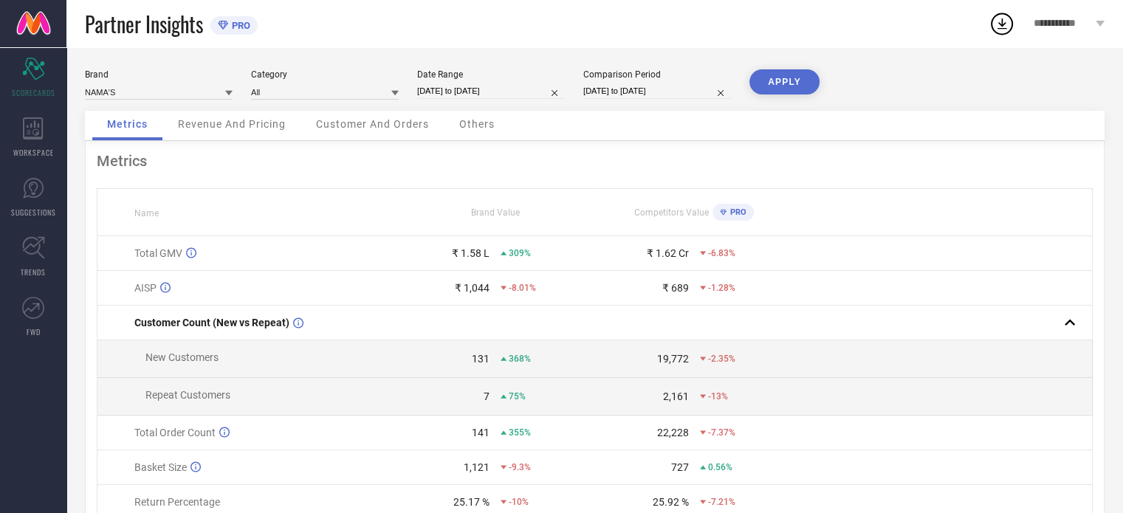
click at [515, 88] on input "[DATE] to [DATE]" at bounding box center [491, 90] width 148 height 15
select select "6"
select select "2025"
select select "7"
select select "2025"
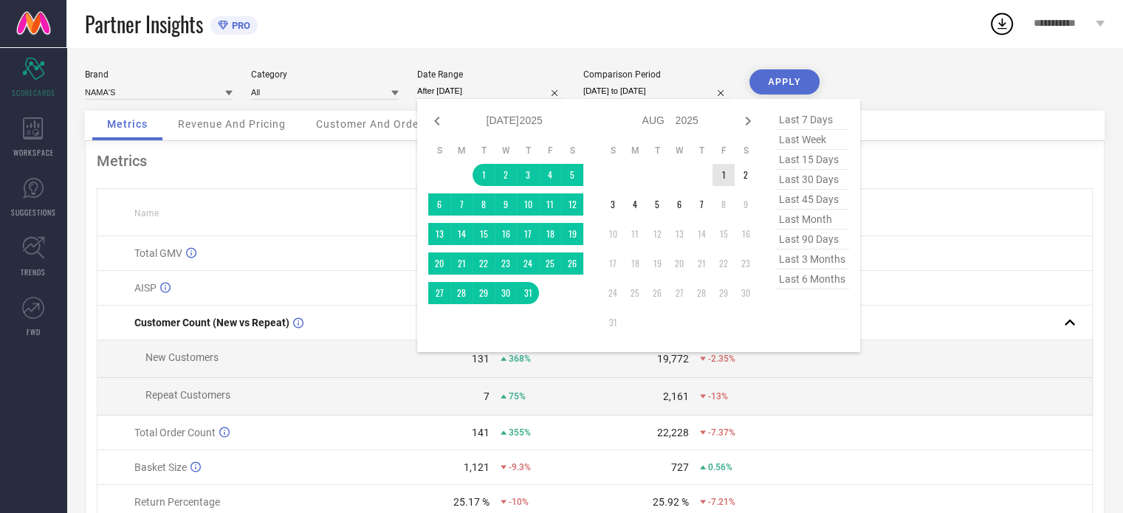
click at [723, 177] on td "1" at bounding box center [723, 175] width 22 height 22
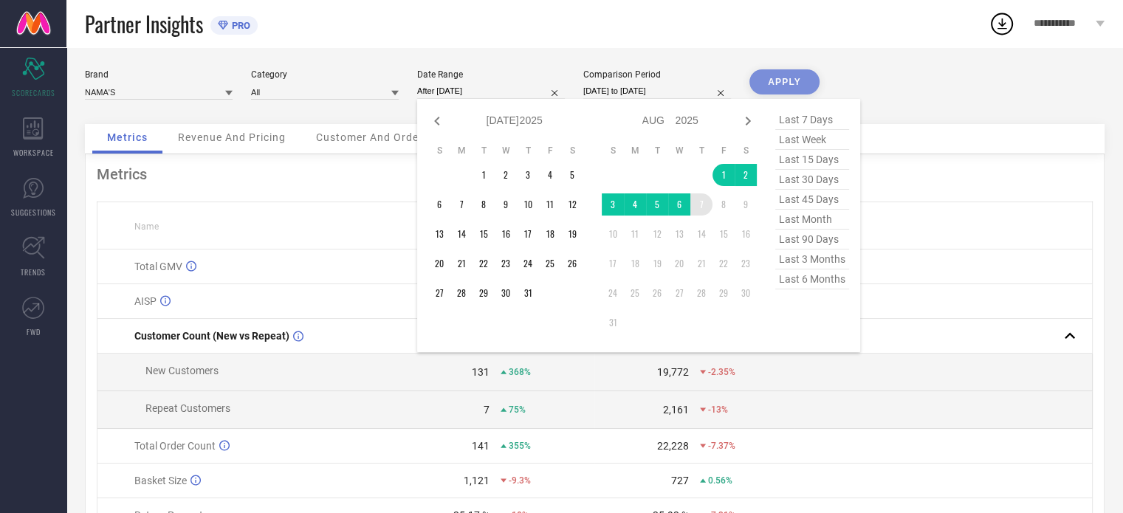
type input "01-08-2025 to 07-08-2025"
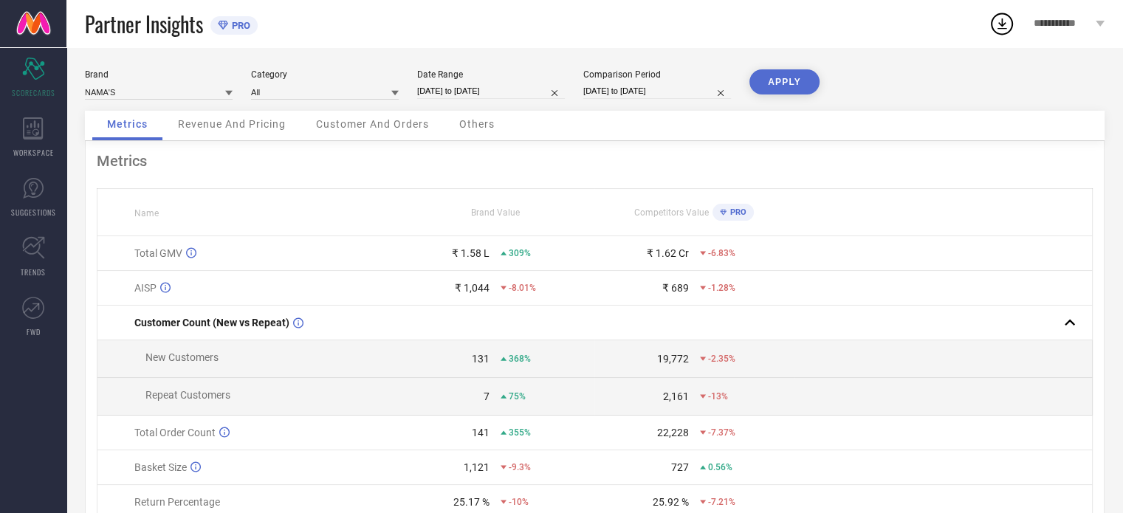
click at [788, 69] on div "Brand NAMA'S Category All Date Range 01-08-2025 to 07-08-2025 Comparison Period…" at bounding box center [594, 330] width 1056 height 567
click at [787, 79] on button "APPLY" at bounding box center [784, 81] width 70 height 25
click at [677, 92] on input "[DATE] to [DATE]" at bounding box center [657, 90] width 148 height 15
select select "5"
select select "2025"
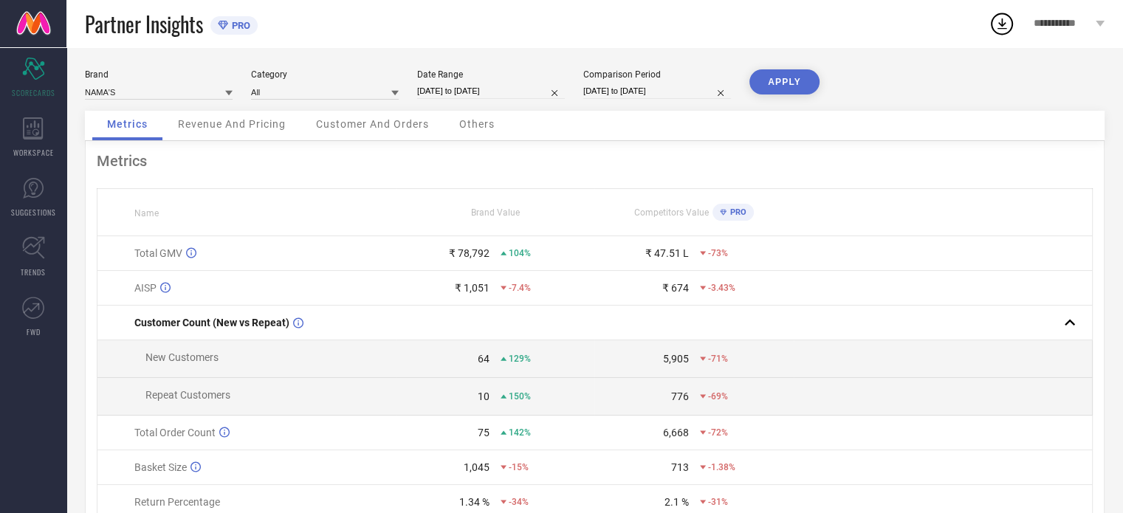
select select "6"
select select "2025"
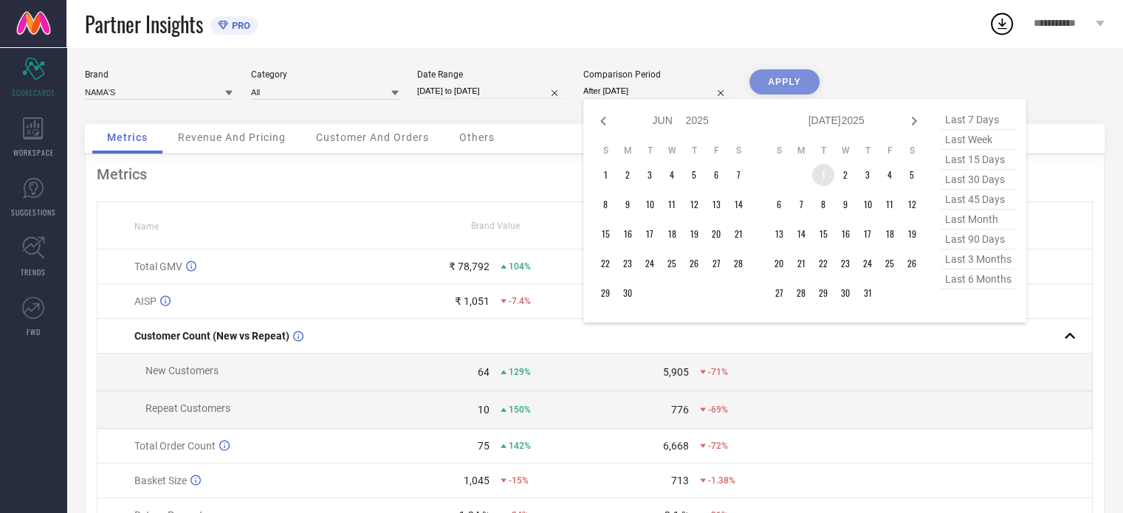
click at [825, 170] on td "1" at bounding box center [823, 175] width 22 height 22
type input "01-07-2025 to 07-07-2025"
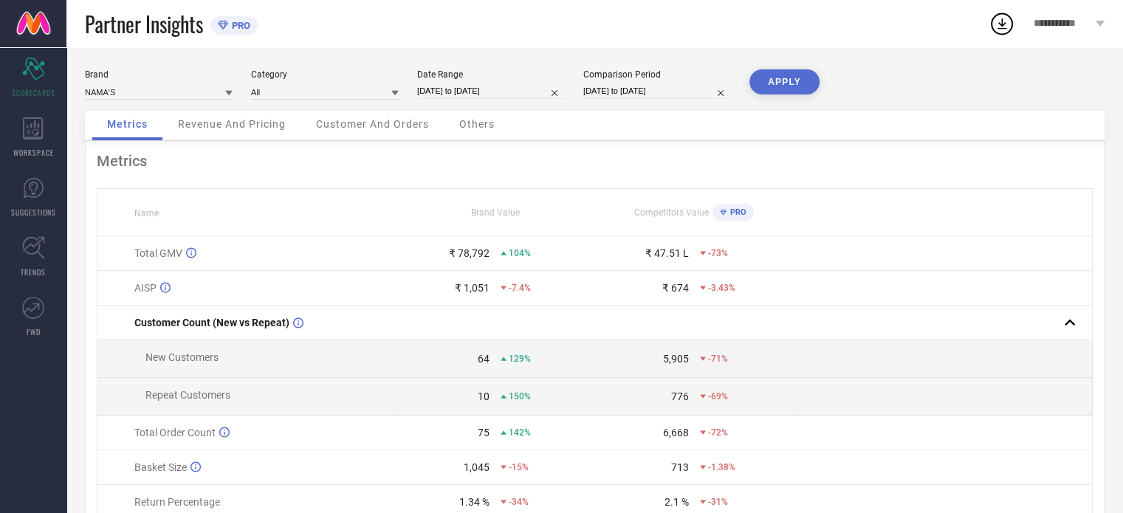
click at [779, 80] on button "APPLY" at bounding box center [784, 81] width 70 height 25
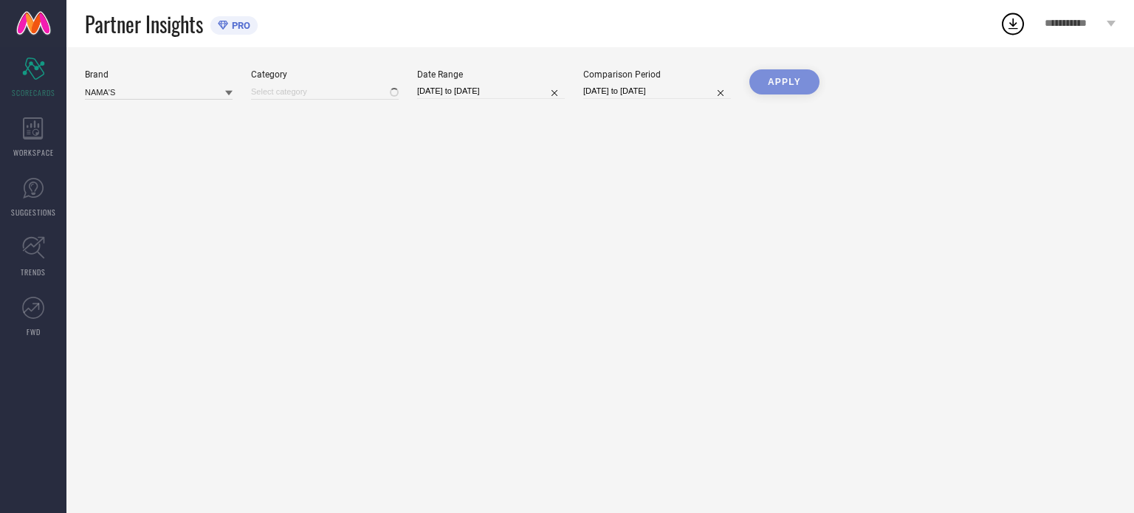
type input "All"
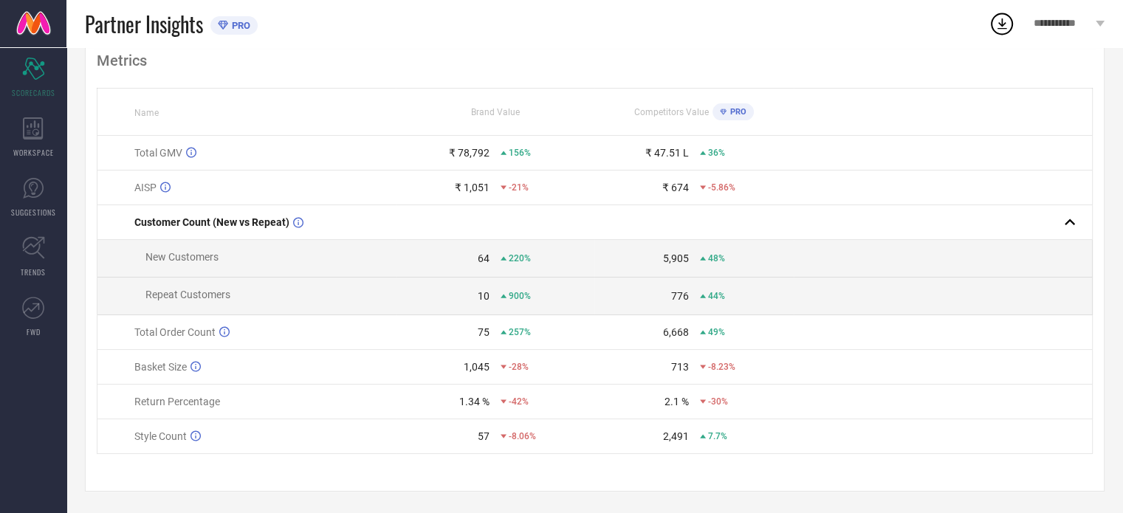
scroll to position [106, 0]
